Goal: Information Seeking & Learning: Learn about a topic

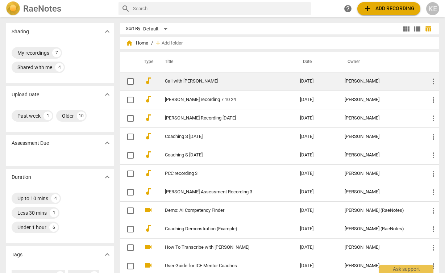
click at [174, 82] on link "Call with [PERSON_NAME]" at bounding box center [219, 81] width 109 height 5
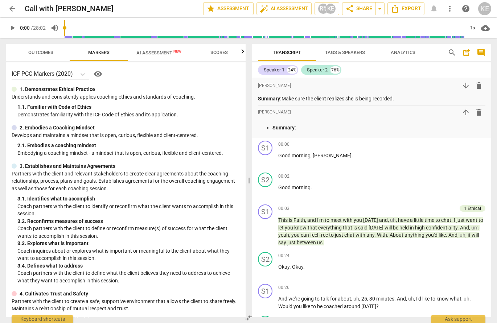
click at [50, 51] on span "Outcomes" at bounding box center [40, 52] width 25 height 5
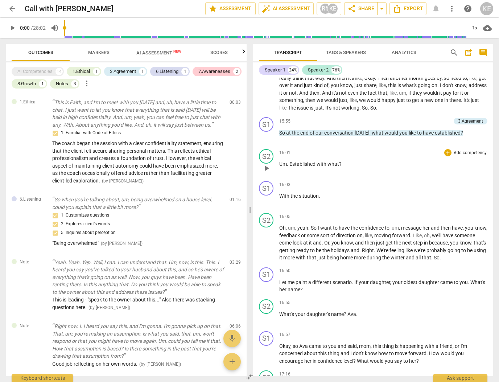
scroll to position [1740, 0]
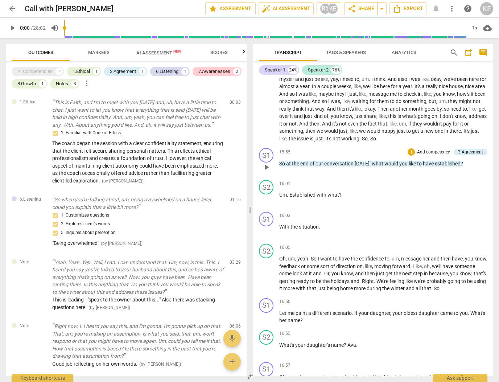
click at [269, 172] on span "play_arrow" at bounding box center [266, 167] width 9 height 9
click at [268, 172] on span "pause" at bounding box center [266, 167] width 9 height 9
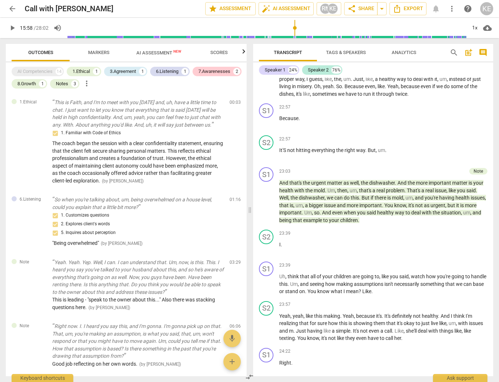
scroll to position [2951, 0]
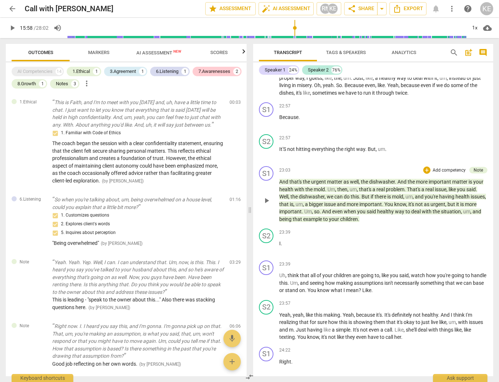
type input "959"
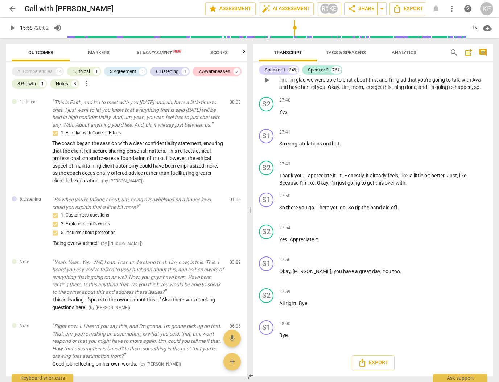
scroll to position [3798, 0]
click at [155, 54] on span "AI Assessment New" at bounding box center [158, 52] width 45 height 5
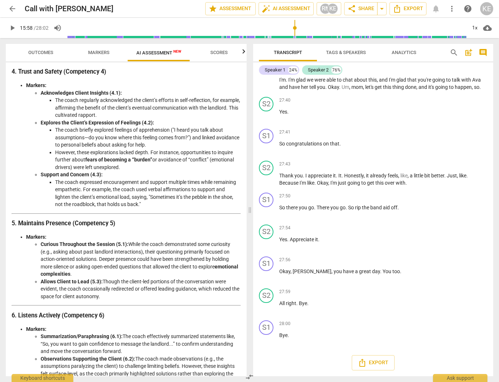
scroll to position [386, 0]
click at [122, 166] on li "However, these explorations lacked depth. For instance, opportunities to inquir…" at bounding box center [148, 159] width 186 height 22
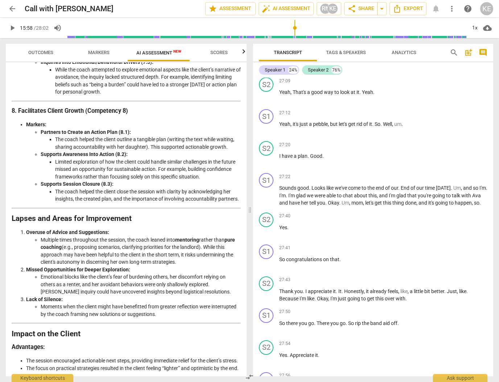
scroll to position [737, 0]
